Goal: Task Accomplishment & Management: Manage account settings

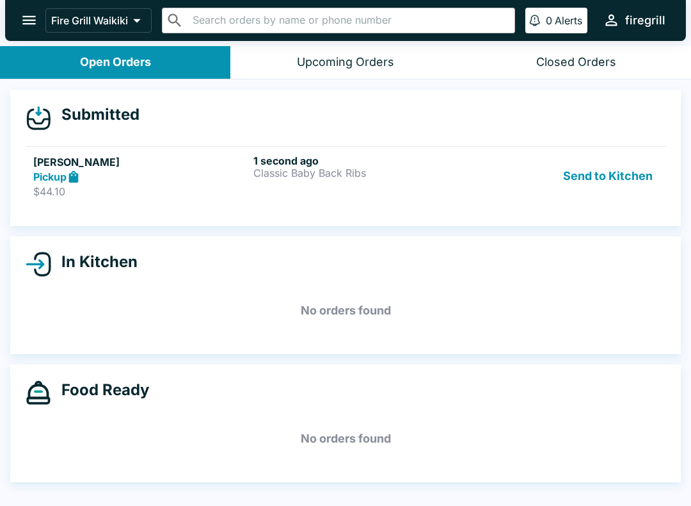
click at [447, 181] on div "1 second ago Classic Baby Back Ribs" at bounding box center [360, 176] width 215 height 44
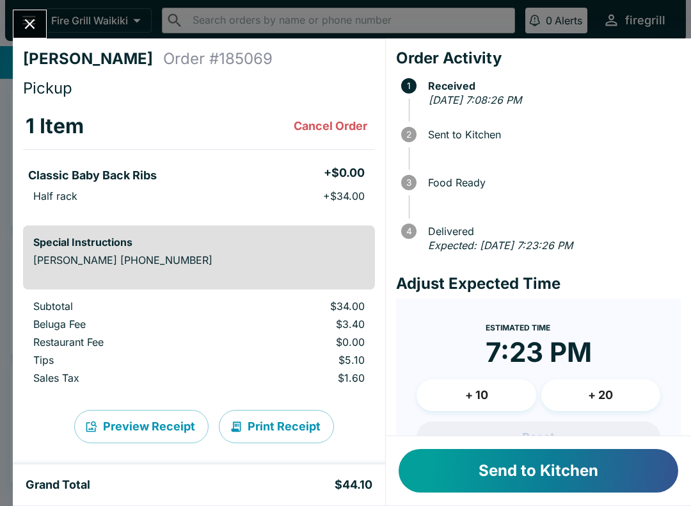
click at [527, 469] on button "Send to Kitchen" at bounding box center [539, 471] width 280 height 44
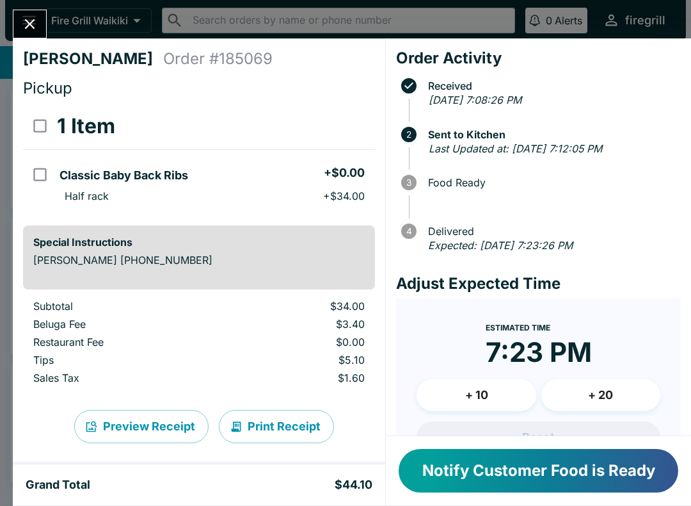
click at [581, 469] on button "Notify Customer Food is Ready" at bounding box center [539, 471] width 280 height 44
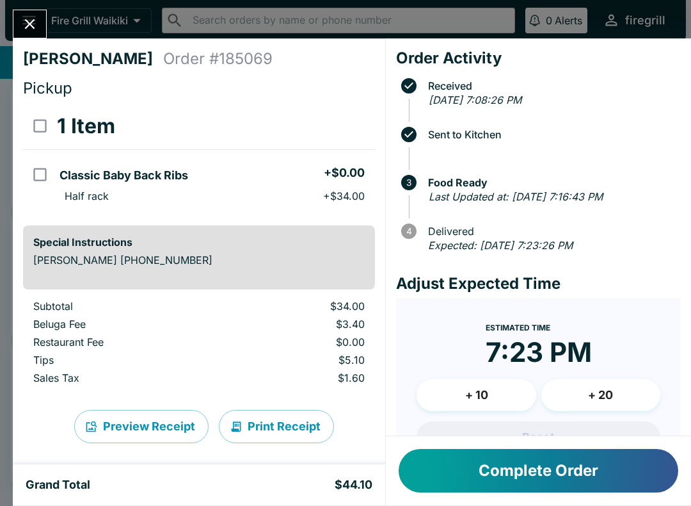
click at [465, 480] on button "Complete Order" at bounding box center [539, 471] width 280 height 44
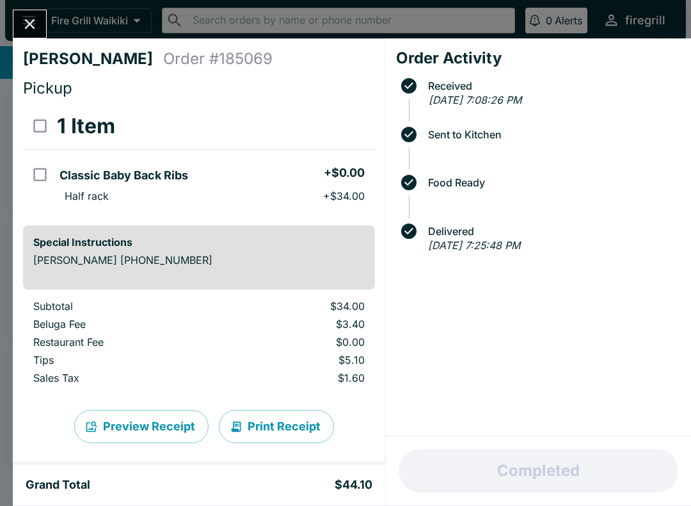
click at [563, 470] on div "Completed" at bounding box center [538, 470] width 305 height 69
click at [42, 30] on button "Close" at bounding box center [29, 24] width 33 height 28
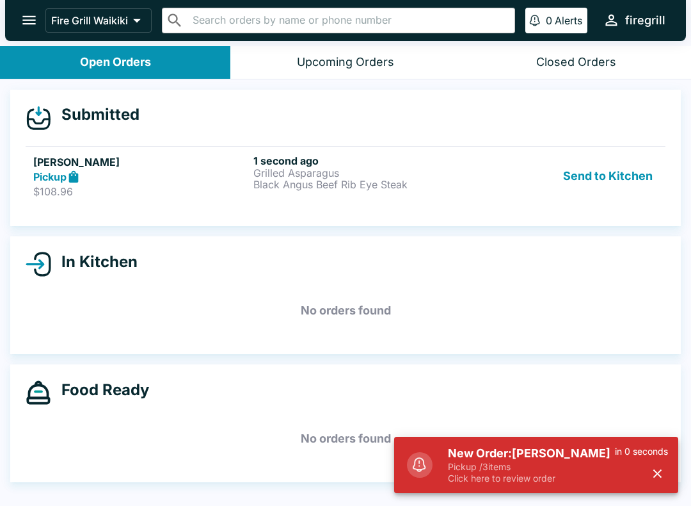
click at [579, 472] on p "Pickup / 3 items" at bounding box center [531, 467] width 167 height 12
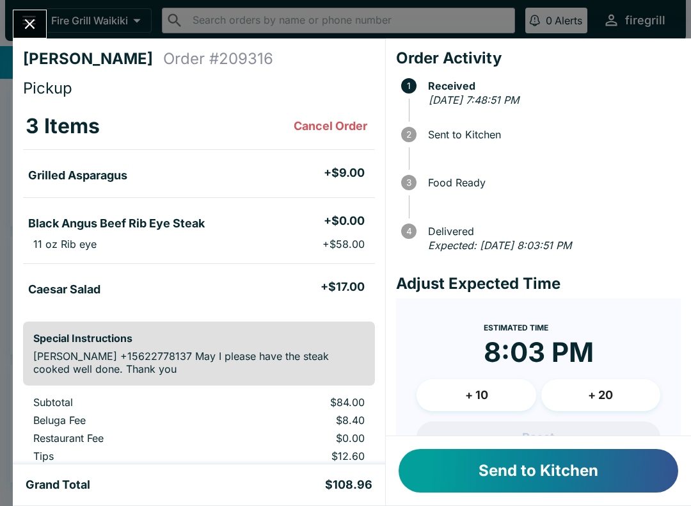
click at [577, 472] on button "Send to Kitchen" at bounding box center [539, 471] width 280 height 44
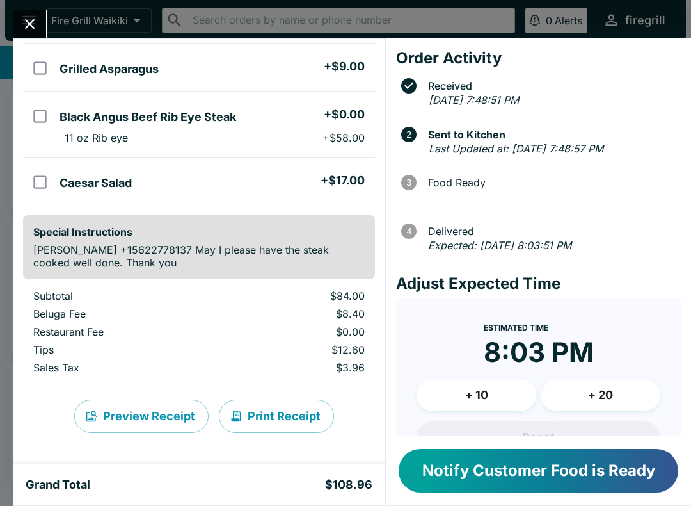
scroll to position [106, 0]
click at [530, 458] on button "Notify Customer Food is Ready" at bounding box center [539, 471] width 280 height 44
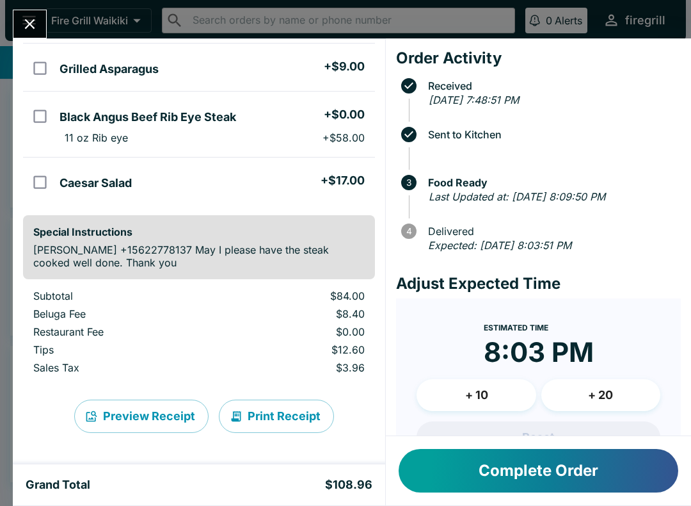
click at [584, 490] on button "Complete Order" at bounding box center [539, 471] width 280 height 44
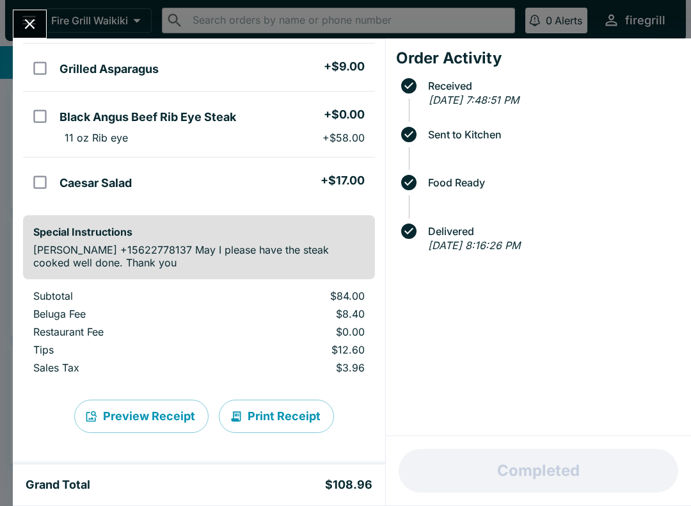
click at [39, 30] on button "Close" at bounding box center [29, 24] width 33 height 28
